Goal: Task Accomplishment & Management: Use online tool/utility

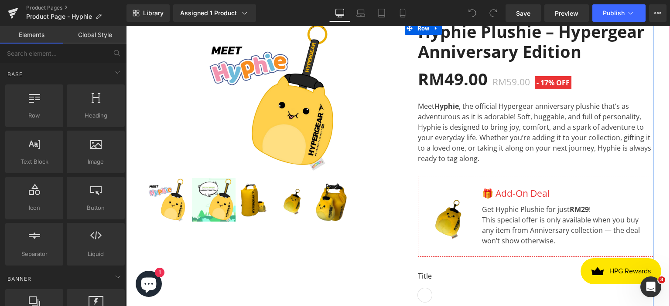
scroll to position [174, 0]
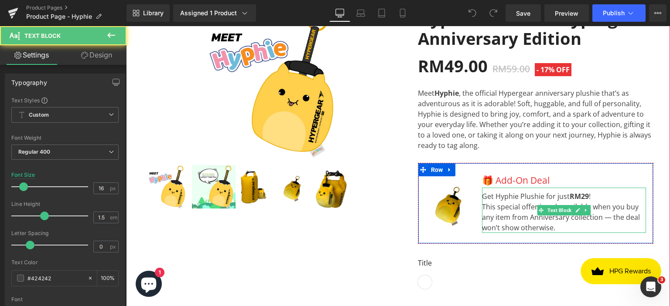
drag, startPoint x: 551, startPoint y: 226, endPoint x: 538, endPoint y: 218, distance: 15.9
click at [541, 210] on div "Get Hyphie Plushie for just RM29 ! This special offer is only available when yo…" at bounding box center [564, 210] width 164 height 45
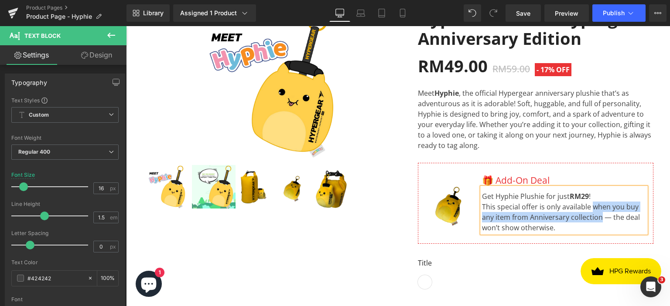
drag, startPoint x: 589, startPoint y: 205, endPoint x: 596, endPoint y: 214, distance: 11.9
click at [596, 214] on div "This special offer is only available when you buy any item from Anniversary col…" at bounding box center [564, 217] width 164 height 31
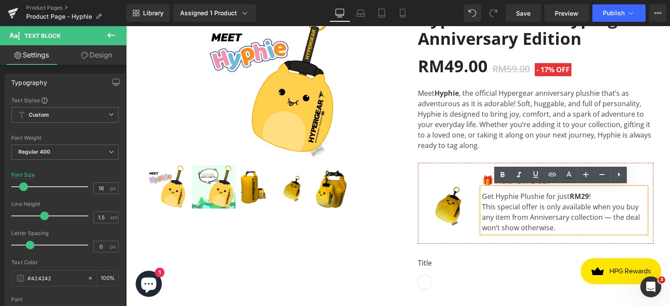
scroll to position [180, 0]
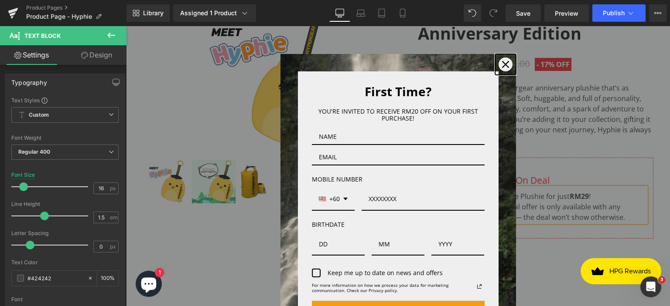
click at [502, 64] on icon "close icon" at bounding box center [505, 64] width 7 height 7
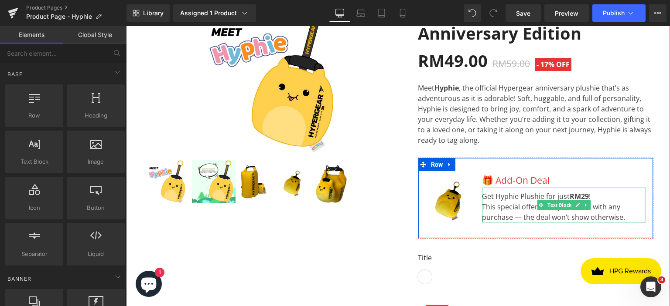
click at [511, 218] on div "This special offer is only available with any purchase — the deal won’t show ot…" at bounding box center [564, 212] width 164 height 21
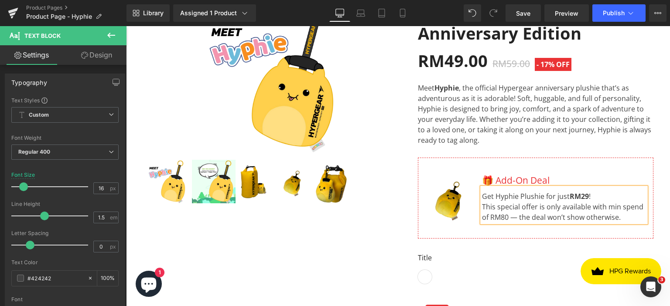
click at [604, 206] on div "This special offer is only available with min spend of RM80 — the deal won’t sh…" at bounding box center [564, 212] width 164 height 21
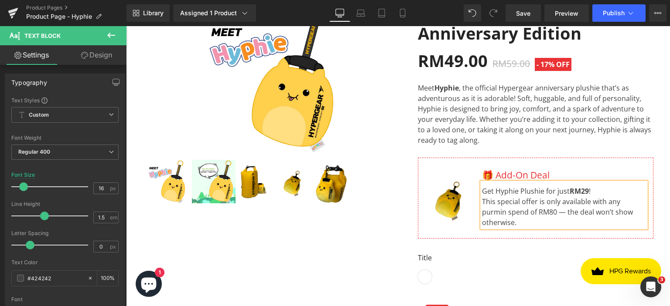
scroll to position [174, 0]
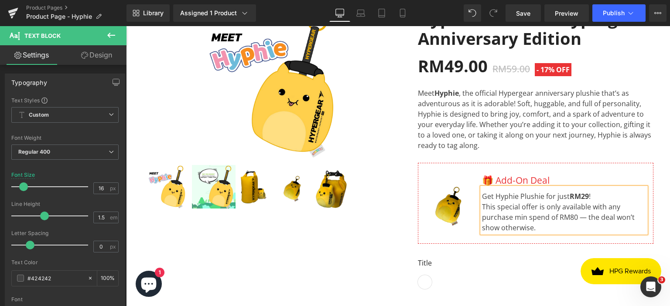
click at [591, 228] on div "This special offer is only available with any purchase min spend of RM80 — the …" at bounding box center [564, 217] width 164 height 31
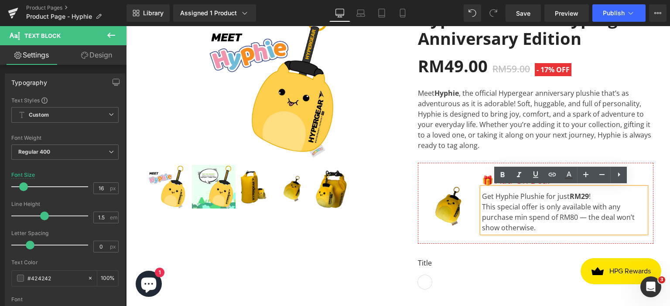
click at [651, 153] on div "Hyphie Plushie – Hypergear Anniversary Edition (P) Title RM49.00 RM59.00 - 17% …" at bounding box center [529, 206] width 262 height 394
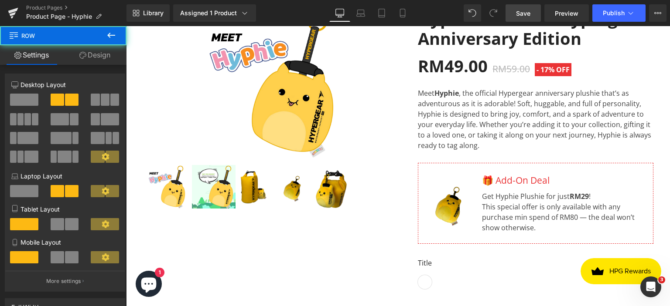
click at [522, 14] on span "Save" at bounding box center [523, 13] width 14 height 9
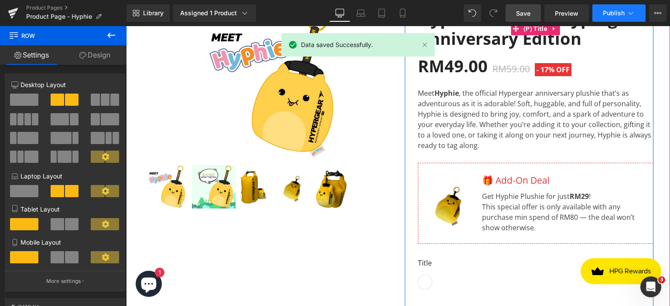
click at [609, 14] on span "Publish" at bounding box center [614, 13] width 22 height 7
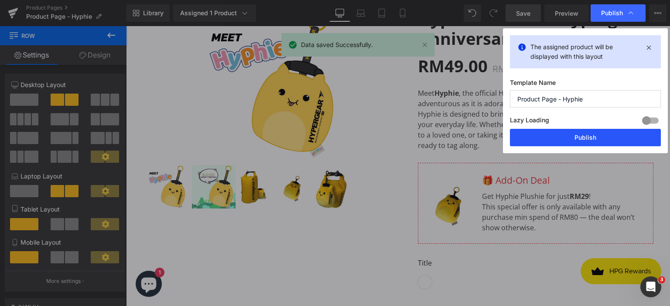
click at [569, 134] on button "Publish" at bounding box center [585, 137] width 151 height 17
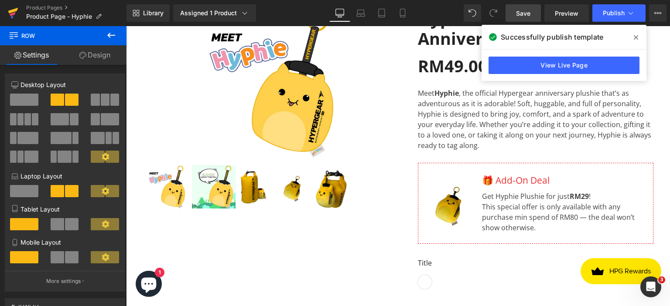
click at [13, 16] on icon at bounding box center [12, 17] width 3 height 3
